Goal: Task Accomplishment & Management: Manage account settings

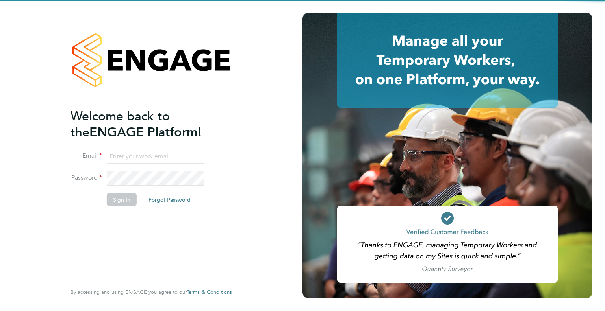
type input "Heather.Rattenbury@wates.co.uk"
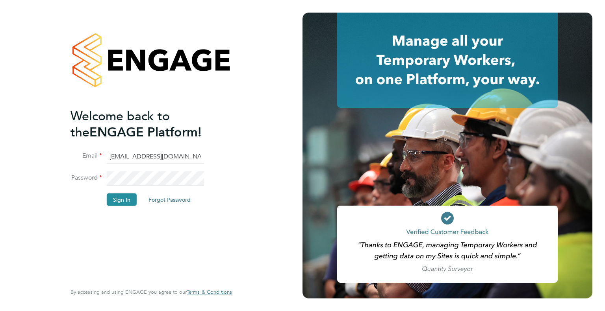
click at [131, 159] on input "Heather.Rattenbury@wates.co.uk" at bounding box center [155, 157] width 97 height 14
click at [120, 197] on button "Sign In" at bounding box center [122, 199] width 30 height 13
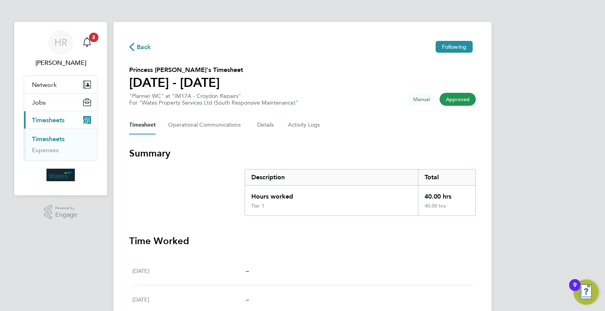
click at [137, 46] on span "Back" at bounding box center [144, 47] width 15 height 9
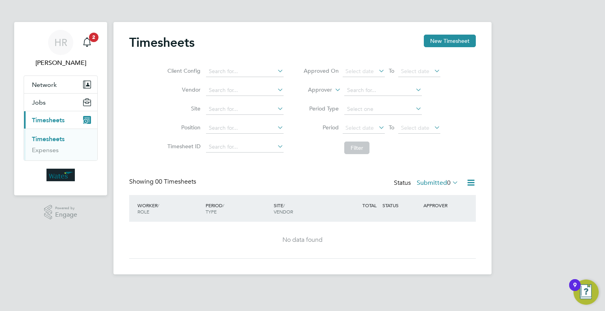
click at [50, 145] on li "Timesheets" at bounding box center [61, 140] width 59 height 11
click at [51, 127] on button "Current page: Timesheets" at bounding box center [60, 119] width 73 height 17
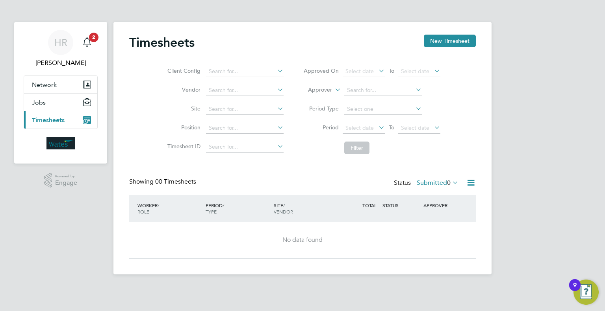
click at [57, 119] on span "Timesheets" at bounding box center [48, 120] width 33 height 7
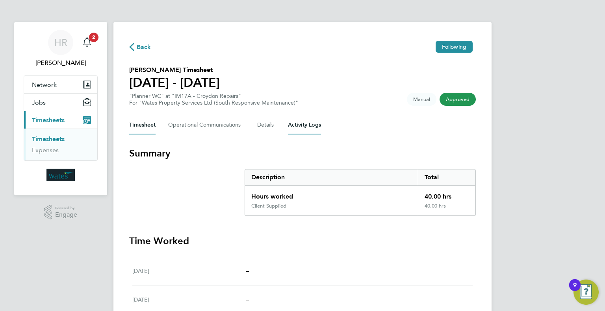
click at [297, 124] on Logs-tab "Activity Logs" at bounding box center [304, 125] width 33 height 19
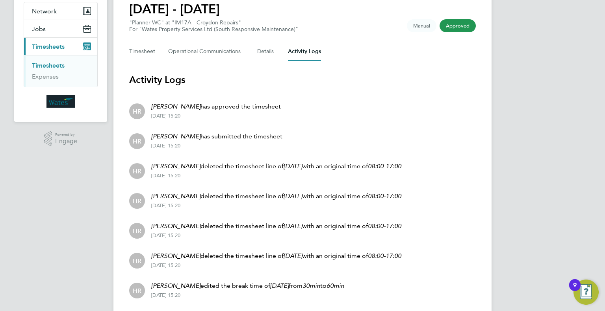
scroll to position [79, 0]
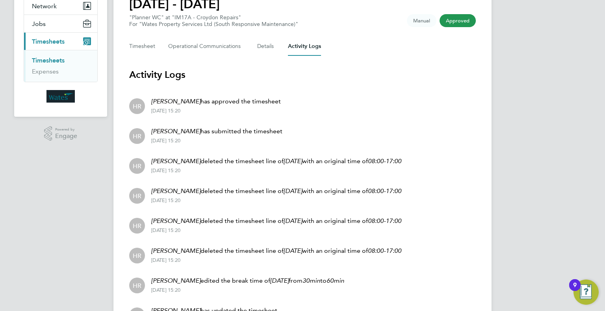
click at [175, 193] on em "[PERSON_NAME]" at bounding box center [175, 190] width 49 height 7
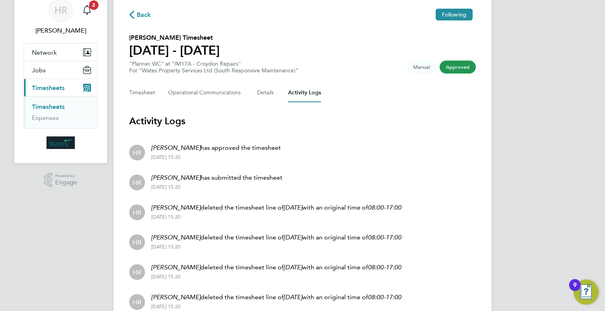
scroll to position [0, 0]
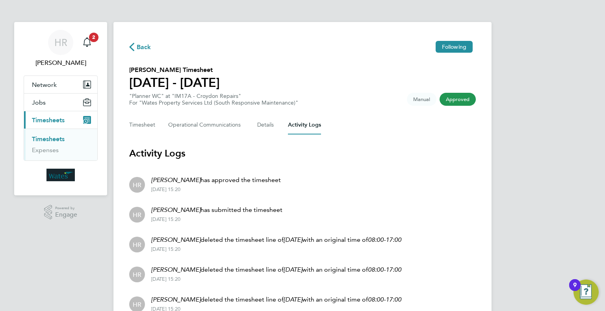
click at [450, 102] on span "Approved" at bounding box center [457, 99] width 36 height 13
click at [140, 123] on button "Timesheet" at bounding box center [142, 125] width 26 height 19
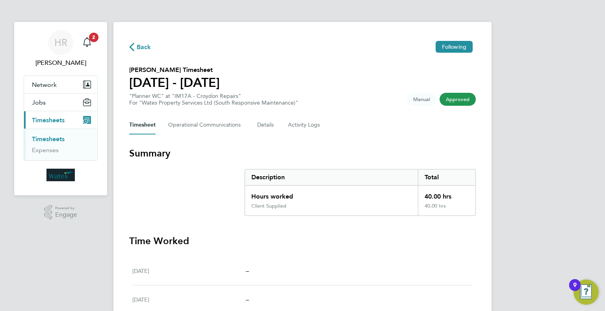
click at [450, 101] on span "Approved" at bounding box center [457, 99] width 36 height 13
click at [456, 104] on span "Approved" at bounding box center [457, 99] width 36 height 13
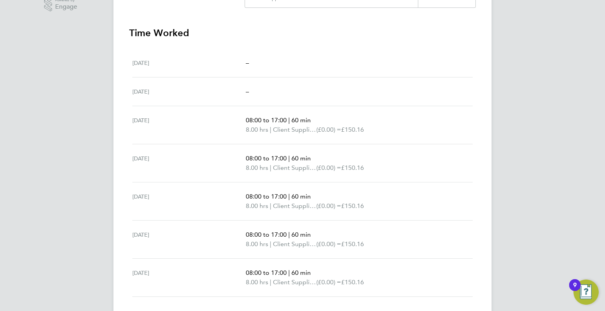
scroll to position [224, 0]
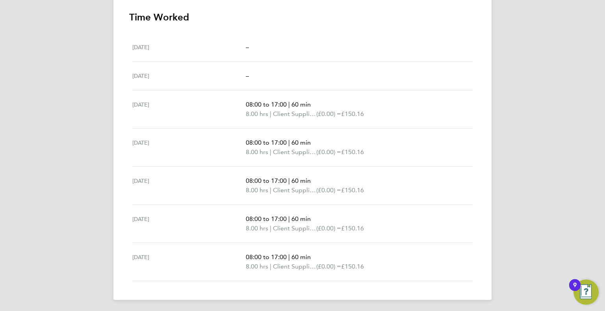
click at [580, 290] on div "9" at bounding box center [574, 286] width 11 height 12
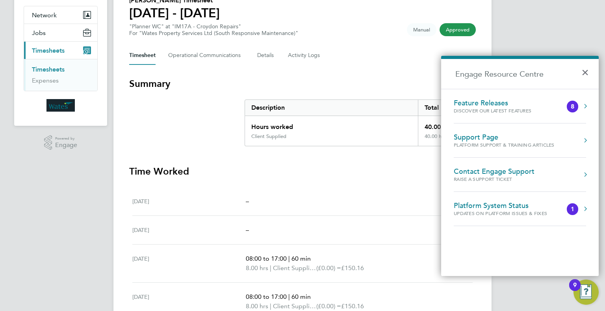
scroll to position [0, 0]
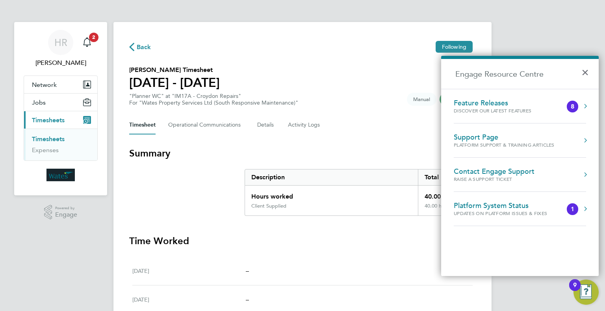
click at [353, 141] on div "Back Following [PERSON_NAME] Timesheet [DATE] - [DATE] "Planner WC" at "IM17A -…" at bounding box center [302, 273] width 378 height 502
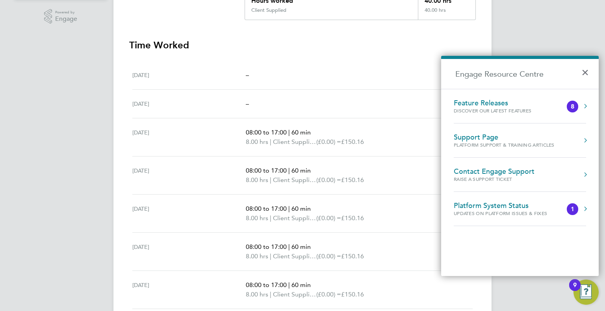
scroll to position [197, 0]
click at [586, 72] on button "×" at bounding box center [586, 69] width 11 height 17
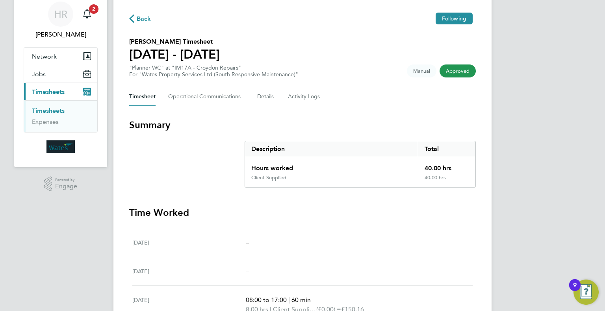
scroll to position [0, 0]
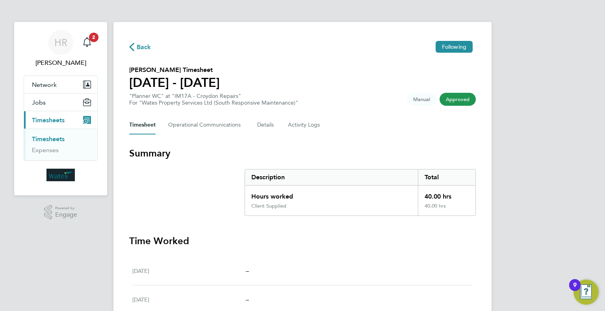
click at [450, 104] on span "Approved" at bounding box center [457, 99] width 36 height 13
click at [227, 127] on Communications-tab "Operational Communications" at bounding box center [206, 125] width 76 height 19
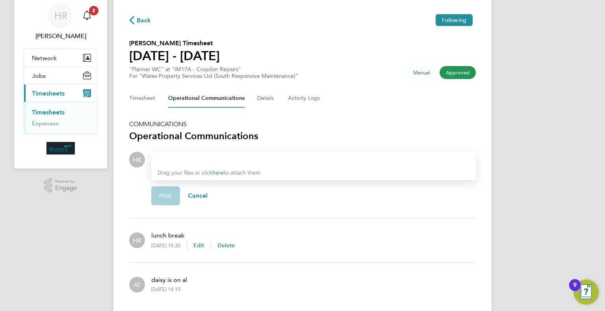
scroll to position [52, 0]
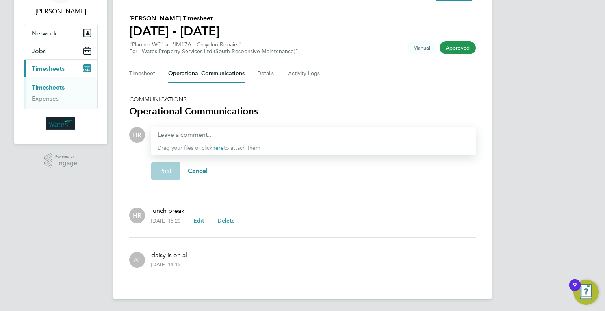
click at [179, 217] on div "[DATE] 15:20 Edit Delete" at bounding box center [192, 221] width 83 height 8
click at [158, 214] on p "lunch break" at bounding box center [192, 210] width 83 height 9
drag, startPoint x: 135, startPoint y: 215, endPoint x: 173, endPoint y: 213, distance: 37.9
click at [137, 215] on span "HR" at bounding box center [137, 215] width 9 height 9
click at [174, 213] on p "lunch break" at bounding box center [192, 210] width 83 height 9
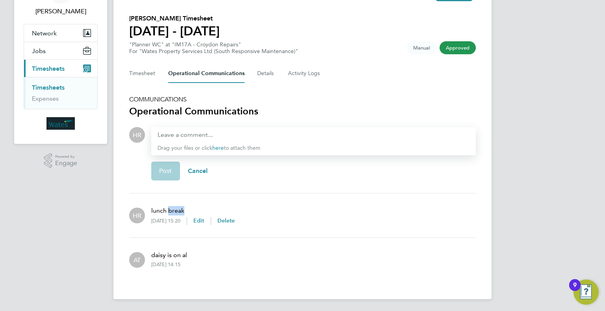
click at [174, 213] on p "lunch break" at bounding box center [192, 210] width 83 height 9
click at [204, 221] on span "Edit" at bounding box center [198, 221] width 11 height 7
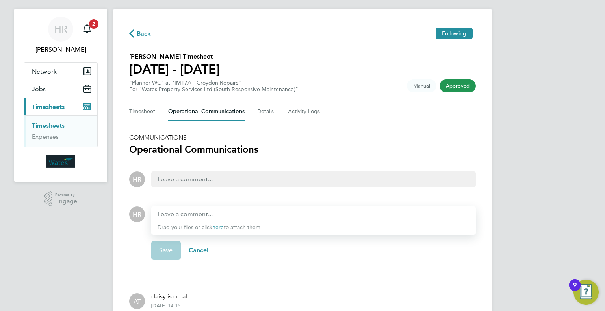
click at [429, 150] on h3 "Operational Communications" at bounding box center [302, 149] width 347 height 13
click at [265, 108] on button "Details" at bounding box center [266, 111] width 18 height 19
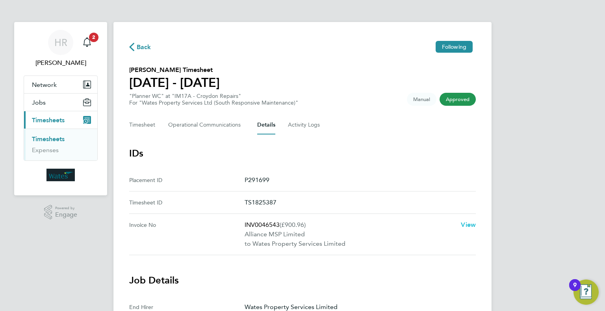
click at [467, 224] on span "View" at bounding box center [468, 224] width 15 height 7
click at [310, 122] on Logs-tab "Activity Logs" at bounding box center [304, 125] width 33 height 19
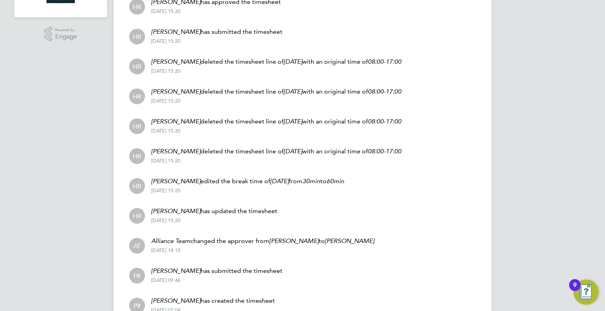
scroll to position [218, 0]
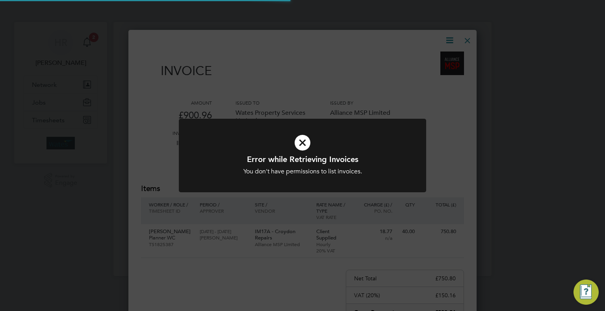
scroll to position [392, 349]
click at [302, 145] on icon at bounding box center [302, 143] width 205 height 31
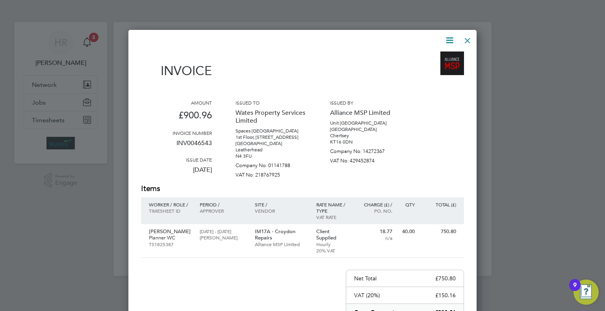
click at [468, 37] on div at bounding box center [467, 39] width 14 height 14
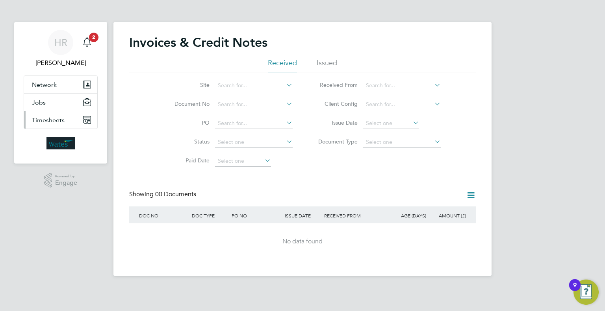
click at [65, 124] on button "Timesheets" at bounding box center [60, 119] width 73 height 17
